Goal: Information Seeking & Learning: Learn about a topic

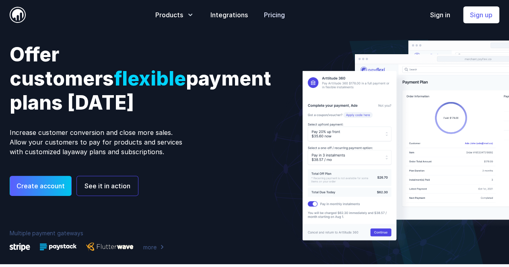
click at [285, 12] on link "Pricing" at bounding box center [274, 15] width 21 height 10
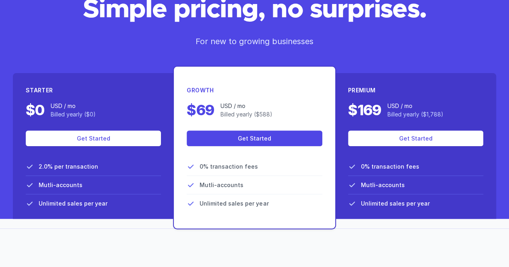
scroll to position [85, 0]
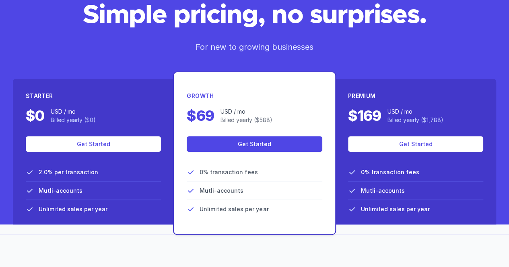
click at [49, 177] on li "2.0% per transaction" at bounding box center [93, 172] width 135 height 18
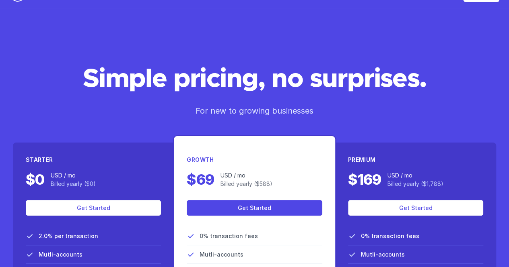
scroll to position [0, 0]
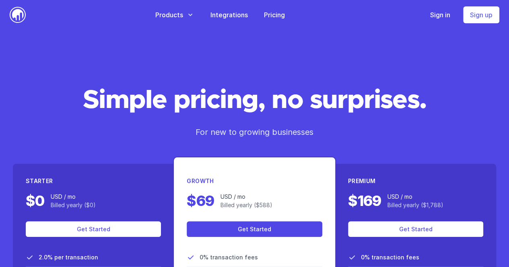
click at [262, 8] on div "Products Payment Plans Allow your customers pay you in instalments without cred…" at bounding box center [270, 14] width 457 height 17
click at [248, 15] on link "Integrations" at bounding box center [228, 15] width 37 height 10
